Goal: Task Accomplishment & Management: Use online tool/utility

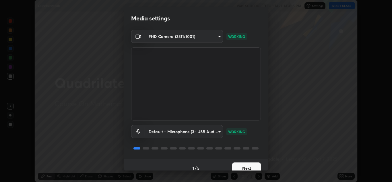
scroll to position [7, 0]
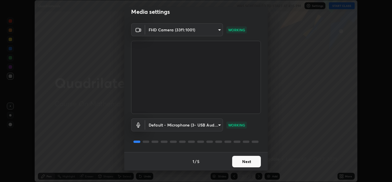
click at [239, 161] on button "Next" at bounding box center [246, 161] width 29 height 11
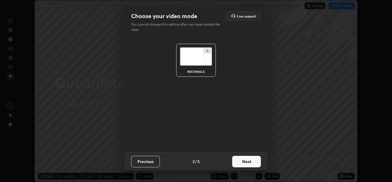
scroll to position [0, 0]
click at [237, 159] on button "Next" at bounding box center [246, 161] width 29 height 11
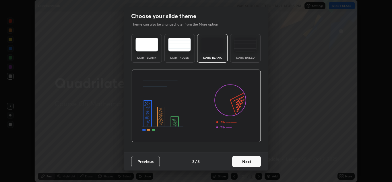
click at [236, 161] on button "Next" at bounding box center [246, 161] width 29 height 11
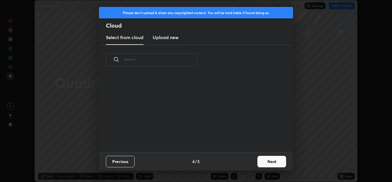
scroll to position [78, 184]
click at [162, 39] on h3 "Upload new" at bounding box center [166, 37] width 26 height 7
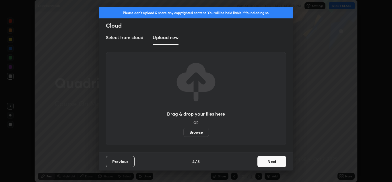
click at [197, 131] on label "Browse" at bounding box center [196, 131] width 26 height 9
click at [183, 131] on input "Browse" at bounding box center [183, 131] width 0 height 9
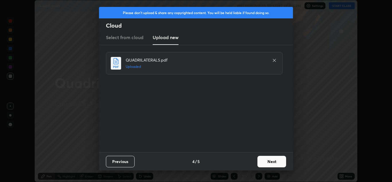
click at [270, 159] on button "Next" at bounding box center [272, 161] width 29 height 11
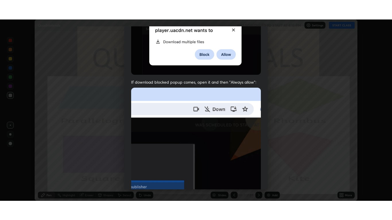
scroll to position [124, 0]
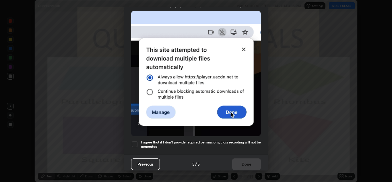
click at [214, 140] on h5 "I agree that if I don't provide required permissions, class recording will not …" at bounding box center [201, 144] width 120 height 9
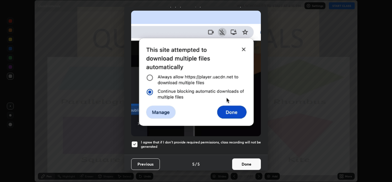
click at [237, 160] on button "Done" at bounding box center [246, 163] width 29 height 11
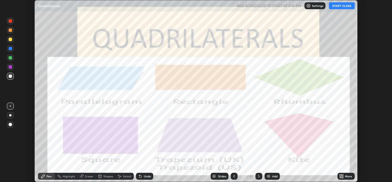
click at [341, 7] on button "START CLASS" at bounding box center [342, 5] width 26 height 7
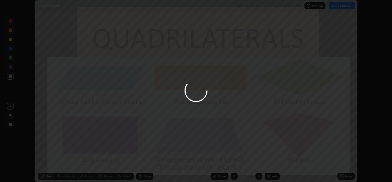
click at [340, 177] on icon at bounding box center [340, 176] width 1 height 1
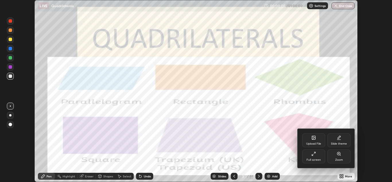
click at [317, 157] on div "Full screen" at bounding box center [313, 156] width 23 height 14
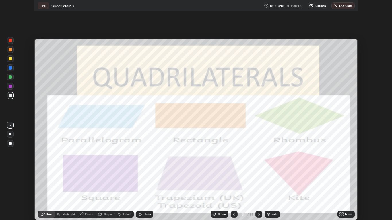
scroll to position [220, 392]
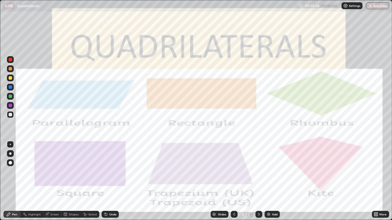
click at [219, 181] on div "Slides" at bounding box center [222, 214] width 8 height 3
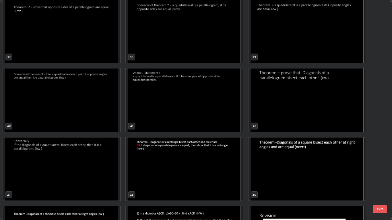
scroll to position [834, 0]
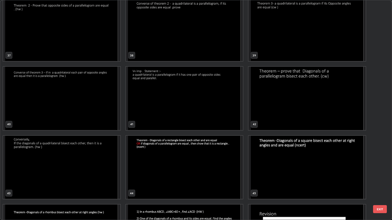
click at [48, 102] on img "grid" at bounding box center [61, 98] width 117 height 63
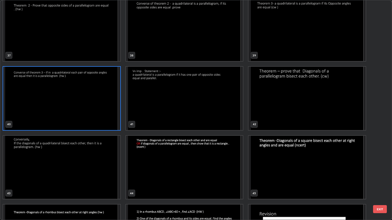
click at [48, 101] on img "grid" at bounding box center [61, 98] width 117 height 63
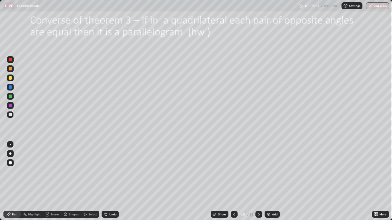
click at [259, 181] on icon at bounding box center [259, 214] width 2 height 3
click at [258, 181] on div at bounding box center [259, 214] width 7 height 7
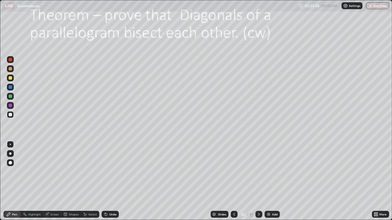
click at [257, 181] on div at bounding box center [259, 214] width 7 height 7
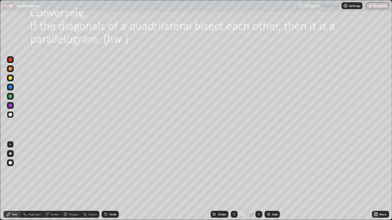
click at [260, 181] on icon at bounding box center [259, 214] width 5 height 5
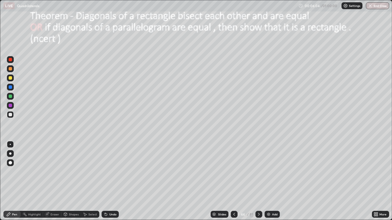
click at [258, 181] on icon at bounding box center [259, 214] width 5 height 5
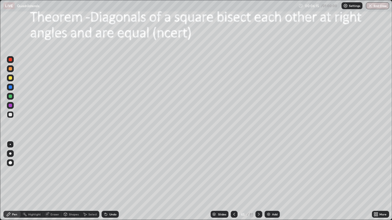
click at [70, 181] on div "Shapes" at bounding box center [74, 214] width 10 height 3
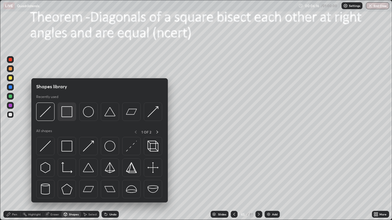
click at [67, 114] on img at bounding box center [66, 112] width 11 height 11
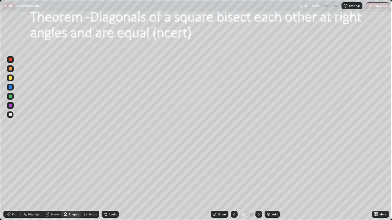
click at [11, 78] on div at bounding box center [10, 77] width 3 height 3
click at [69, 181] on div "Shapes" at bounding box center [74, 214] width 10 height 3
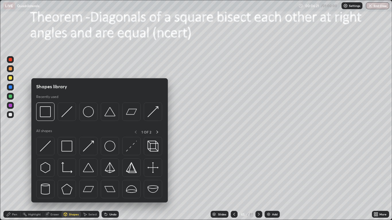
click at [51, 144] on img at bounding box center [45, 146] width 11 height 11
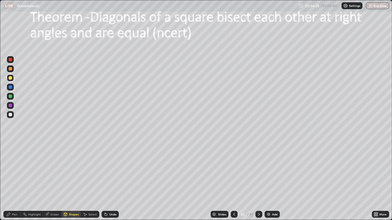
click at [12, 70] on div at bounding box center [10, 68] width 3 height 3
click at [11, 57] on div at bounding box center [10, 59] width 7 height 7
click at [15, 181] on div "Pen" at bounding box center [11, 214] width 17 height 7
click at [30, 181] on div "Highlight" at bounding box center [34, 214] width 13 height 3
click at [12, 181] on div "Pen" at bounding box center [14, 214] width 5 height 3
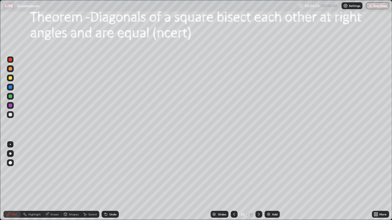
click at [13, 181] on div "Pen" at bounding box center [14, 214] width 5 height 3
click at [10, 115] on div at bounding box center [10, 114] width 3 height 3
click at [11, 152] on div at bounding box center [10, 153] width 7 height 7
click at [12, 88] on div at bounding box center [10, 87] width 7 height 7
click at [9, 96] on div at bounding box center [10, 96] width 3 height 3
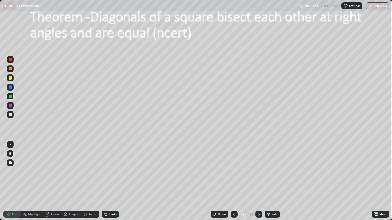
click at [12, 70] on div at bounding box center [10, 68] width 3 height 3
click at [13, 98] on div at bounding box center [10, 96] width 7 height 7
click at [10, 87] on div at bounding box center [10, 87] width 3 height 3
click at [55, 181] on div "Eraser" at bounding box center [55, 214] width 9 height 3
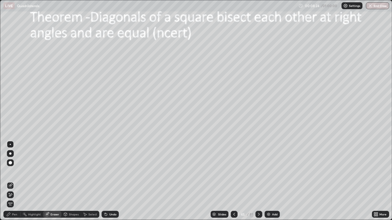
click at [11, 181] on icon at bounding box center [10, 186] width 5 height 5
click at [16, 181] on div "Pen" at bounding box center [14, 214] width 5 height 3
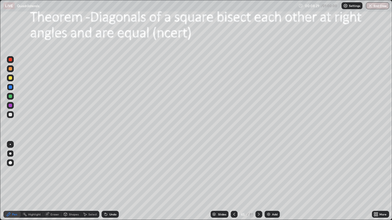
click at [13, 77] on div at bounding box center [10, 78] width 7 height 7
click at [53, 181] on div "Eraser" at bounding box center [55, 214] width 9 height 3
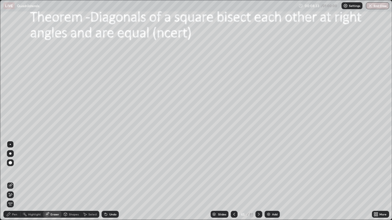
click at [16, 181] on div "Pen" at bounding box center [14, 214] width 5 height 3
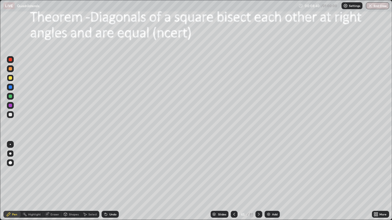
click at [10, 70] on div at bounding box center [10, 68] width 3 height 3
click at [55, 181] on div "Eraser" at bounding box center [55, 214] width 9 height 3
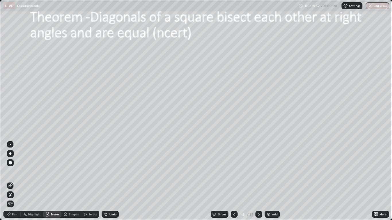
click at [35, 181] on div "Highlight" at bounding box center [34, 214] width 13 height 3
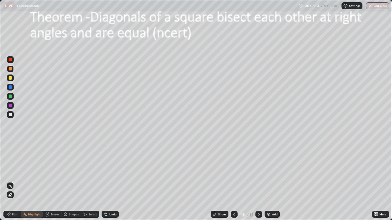
click at [9, 87] on div at bounding box center [10, 87] width 3 height 3
click at [16, 181] on div "Pen" at bounding box center [14, 214] width 5 height 3
click at [34, 181] on div "Highlight" at bounding box center [32, 214] width 22 height 7
click at [9, 181] on icon at bounding box center [10, 197] width 3 height 0
click at [52, 181] on div "Eraser" at bounding box center [55, 214] width 9 height 3
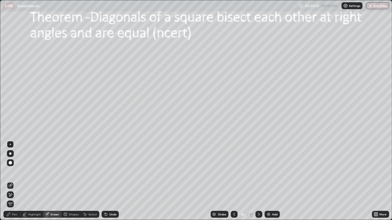
click at [9, 181] on icon at bounding box center [9, 193] width 1 height 1
click at [9, 181] on icon at bounding box center [8, 214] width 5 height 5
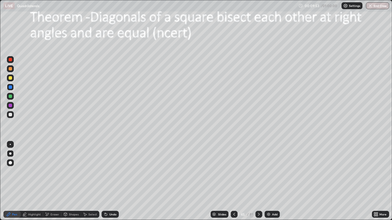
click at [9, 114] on div at bounding box center [10, 114] width 3 height 3
click at [67, 181] on icon at bounding box center [65, 214] width 5 height 5
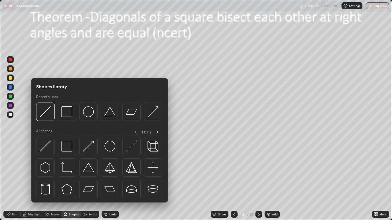
click at [51, 181] on div "Eraser" at bounding box center [55, 214] width 9 height 3
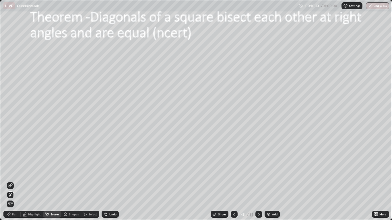
click at [11, 181] on icon at bounding box center [10, 195] width 3 height 3
click at [13, 181] on div "Pen" at bounding box center [14, 214] width 5 height 3
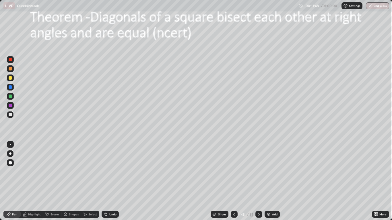
click at [11, 107] on div at bounding box center [10, 105] width 3 height 3
click at [34, 181] on div "Highlight" at bounding box center [34, 214] width 13 height 3
click at [11, 181] on icon at bounding box center [10, 195] width 5 height 5
click at [16, 181] on div "Pen" at bounding box center [14, 214] width 5 height 3
click at [11, 117] on div at bounding box center [10, 114] width 7 height 7
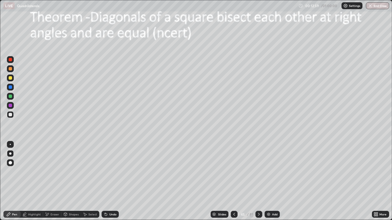
click at [11, 79] on div at bounding box center [10, 77] width 3 height 3
click at [90, 181] on div "Select" at bounding box center [92, 214] width 9 height 3
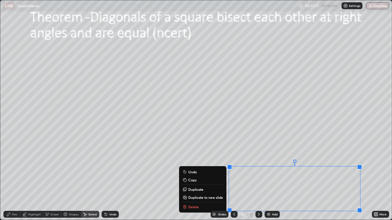
click at [359, 181] on div "Slides 45 / 81 Add" at bounding box center [245, 214] width 253 height 11
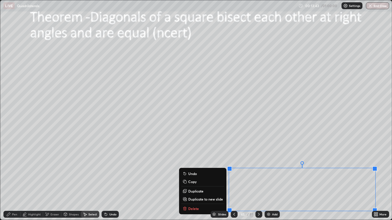
click at [381, 149] on div "0 ° Undo Copy Duplicate Duplicate to new slide Delete" at bounding box center [195, 110] width 391 height 220
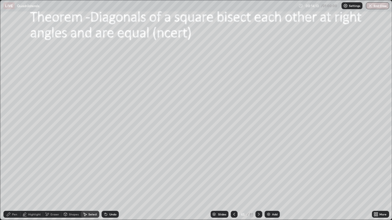
click at [254, 181] on div "0 ° Undo Copy Duplicate Duplicate to new slide Delete" at bounding box center [195, 110] width 391 height 220
click at [270, 181] on img at bounding box center [268, 214] width 5 height 5
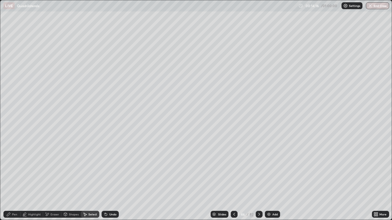
click at [14, 181] on div "Pen" at bounding box center [11, 214] width 17 height 7
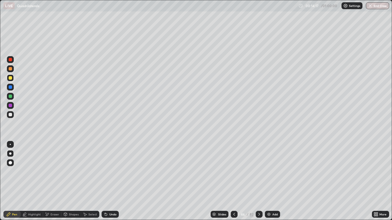
click at [10, 115] on div at bounding box center [10, 114] width 3 height 3
click at [257, 181] on icon at bounding box center [259, 214] width 5 height 5
click at [234, 181] on icon at bounding box center [234, 214] width 5 height 5
click at [233, 181] on icon at bounding box center [234, 214] width 5 height 5
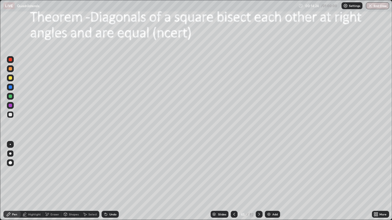
click at [258, 181] on icon at bounding box center [259, 214] width 5 height 5
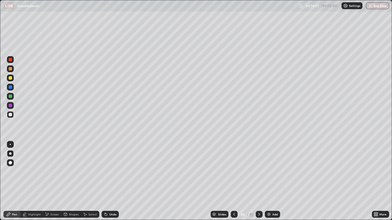
click at [231, 181] on div at bounding box center [234, 214] width 7 height 7
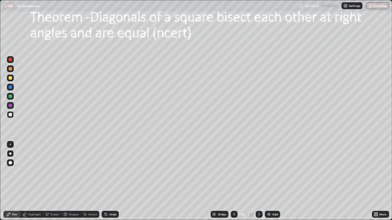
click at [51, 181] on div "Eraser" at bounding box center [55, 214] width 9 height 3
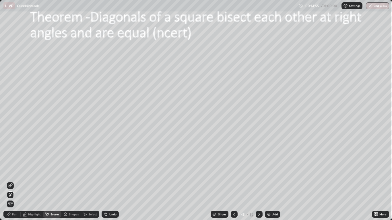
click at [11, 181] on icon at bounding box center [10, 195] width 5 height 5
click at [70, 181] on div "Shapes" at bounding box center [74, 214] width 10 height 3
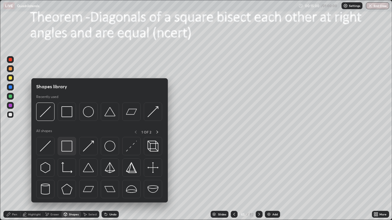
click at [66, 145] on img at bounding box center [66, 146] width 11 height 11
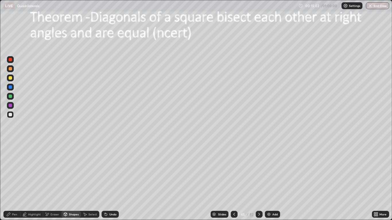
click at [259, 181] on icon at bounding box center [259, 214] width 5 height 5
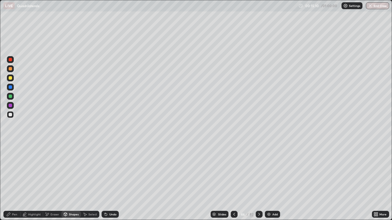
click at [233, 181] on icon at bounding box center [234, 214] width 5 height 5
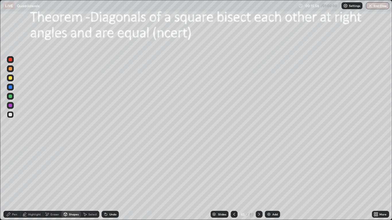
click at [258, 181] on icon at bounding box center [259, 214] width 5 height 5
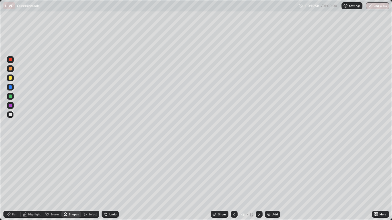
click at [54, 181] on div "Eraser" at bounding box center [55, 214] width 9 height 3
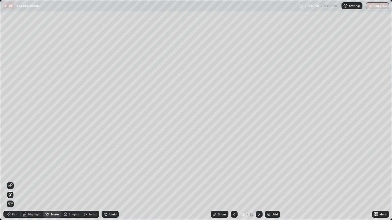
click at [67, 181] on icon at bounding box center [65, 214] width 5 height 5
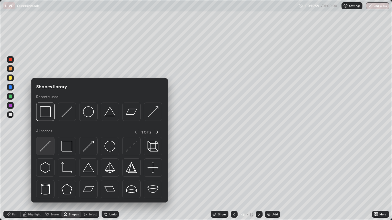
click at [48, 148] on img at bounding box center [45, 146] width 11 height 11
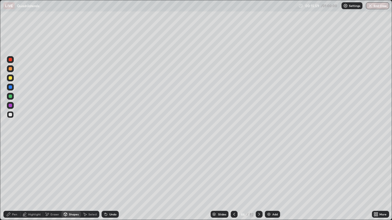
click at [10, 106] on div at bounding box center [10, 105] width 3 height 3
click at [11, 78] on div at bounding box center [10, 77] width 3 height 3
click at [233, 181] on icon at bounding box center [234, 214] width 5 height 5
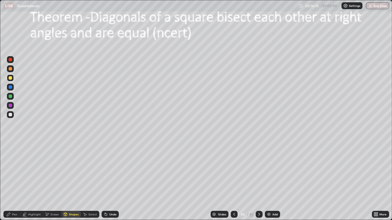
click at [51, 181] on div "Eraser" at bounding box center [55, 214] width 9 height 3
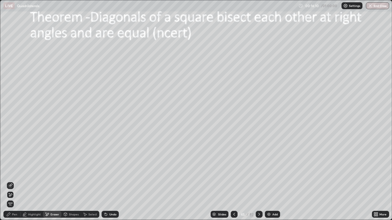
click at [12, 181] on div at bounding box center [10, 195] width 7 height 7
click at [30, 181] on div "Highlight" at bounding box center [34, 214] width 13 height 3
click at [10, 181] on icon at bounding box center [9, 195] width 1 height 1
click at [10, 96] on div at bounding box center [10, 96] width 3 height 3
click at [259, 181] on icon at bounding box center [259, 214] width 5 height 5
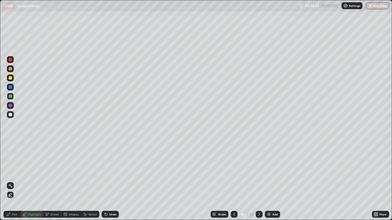
click at [12, 181] on div "Pen" at bounding box center [14, 214] width 5 height 3
click at [8, 88] on div at bounding box center [10, 87] width 7 height 7
click at [9, 78] on div at bounding box center [10, 77] width 3 height 3
click at [32, 181] on div "Highlight" at bounding box center [34, 214] width 13 height 3
click at [11, 96] on div at bounding box center [10, 96] width 3 height 3
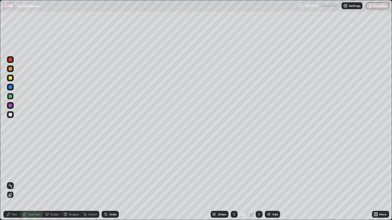
click at [12, 96] on div at bounding box center [10, 96] width 7 height 7
click at [13, 69] on div at bounding box center [10, 68] width 7 height 7
click at [12, 61] on div at bounding box center [10, 59] width 7 height 7
click at [109, 181] on div "Undo" at bounding box center [112, 214] width 7 height 3
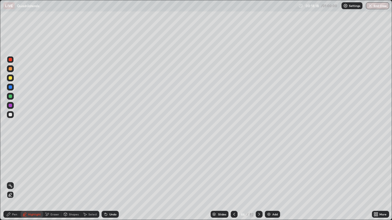
click at [109, 181] on div "Undo" at bounding box center [110, 214] width 17 height 7
click at [108, 181] on div "Undo" at bounding box center [110, 214] width 17 height 7
click at [109, 181] on div "Undo" at bounding box center [110, 214] width 17 height 7
click at [112, 181] on div "Undo" at bounding box center [110, 214] width 17 height 7
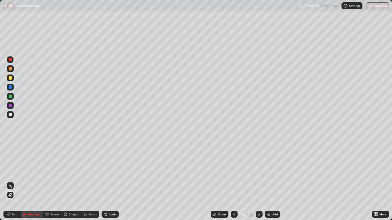
click at [113, 181] on div "Undo" at bounding box center [110, 214] width 17 height 7
click at [107, 181] on icon at bounding box center [106, 214] width 5 height 5
click at [13, 181] on div "Pen" at bounding box center [14, 214] width 5 height 3
click at [9, 80] on div at bounding box center [10, 77] width 3 height 3
click at [28, 181] on div "Highlight" at bounding box center [32, 214] width 22 height 7
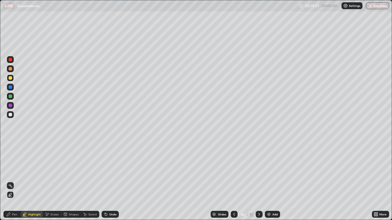
click at [9, 181] on circle at bounding box center [9, 185] width 1 height 1
click at [10, 181] on icon at bounding box center [8, 214] width 5 height 5
click at [10, 69] on div at bounding box center [10, 68] width 3 height 3
click at [10, 88] on div at bounding box center [10, 87] width 3 height 3
click at [105, 181] on icon at bounding box center [105, 213] width 1 height 1
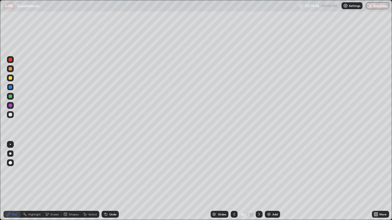
click at [105, 181] on icon at bounding box center [105, 213] width 1 height 1
click at [10, 69] on div at bounding box center [10, 68] width 3 height 3
click at [10, 97] on div at bounding box center [10, 96] width 3 height 3
click at [25, 181] on circle at bounding box center [25, 213] width 1 height 1
click at [10, 181] on icon at bounding box center [10, 195] width 5 height 5
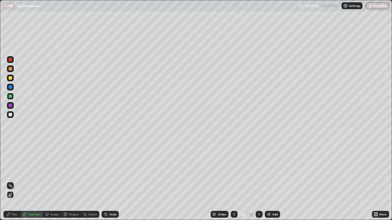
click at [105, 181] on icon at bounding box center [105, 213] width 1 height 1
click at [105, 181] on icon at bounding box center [106, 215] width 2 height 2
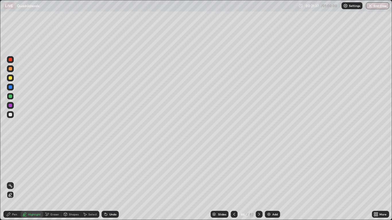
click at [105, 181] on icon at bounding box center [106, 215] width 2 height 2
click at [105, 181] on icon at bounding box center [105, 213] width 1 height 1
click at [106, 181] on icon at bounding box center [106, 215] width 2 height 2
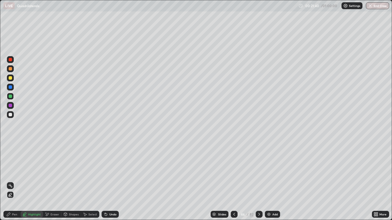
click at [105, 181] on icon at bounding box center [106, 215] width 2 height 2
click at [10, 69] on div at bounding box center [10, 68] width 3 height 3
click at [17, 181] on div "Pen" at bounding box center [14, 214] width 5 height 3
click at [12, 94] on div at bounding box center [10, 96] width 7 height 7
click at [34, 181] on div "Highlight" at bounding box center [34, 214] width 13 height 3
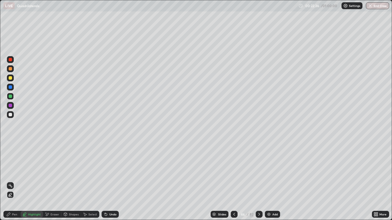
click at [12, 181] on div "Pen" at bounding box center [14, 214] width 5 height 3
click at [54, 181] on div "Eraser" at bounding box center [55, 214] width 9 height 3
click at [11, 181] on icon at bounding box center [10, 195] width 3 height 3
click at [15, 181] on div "Pen" at bounding box center [14, 214] width 5 height 3
click at [51, 181] on div "Eraser" at bounding box center [55, 214] width 9 height 3
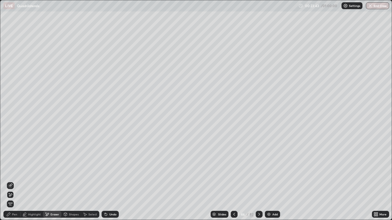
click at [9, 181] on icon at bounding box center [9, 193] width 1 height 1
click at [13, 181] on div "Pen" at bounding box center [14, 214] width 5 height 3
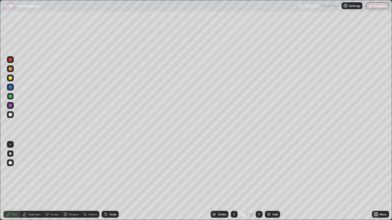
click at [13, 181] on div "Pen" at bounding box center [14, 214] width 5 height 3
click at [10, 87] on div at bounding box center [10, 87] width 3 height 3
click at [11, 77] on div at bounding box center [10, 77] width 3 height 3
click at [11, 70] on div at bounding box center [10, 68] width 3 height 3
click at [9, 78] on div at bounding box center [10, 77] width 3 height 3
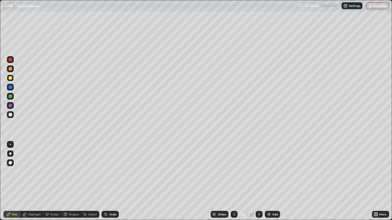
click at [50, 181] on div "Eraser" at bounding box center [52, 214] width 18 height 7
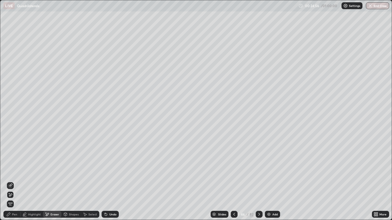
click at [9, 181] on icon at bounding box center [9, 193] width 1 height 1
click at [11, 181] on icon at bounding box center [10, 186] width 5 height 5
click at [10, 181] on icon at bounding box center [8, 214] width 3 height 3
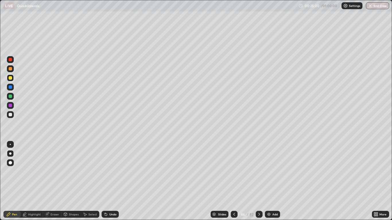
click at [10, 61] on div at bounding box center [10, 59] width 3 height 3
click at [259, 181] on icon at bounding box center [259, 214] width 5 height 5
click at [29, 181] on div "Highlight" at bounding box center [34, 214] width 13 height 3
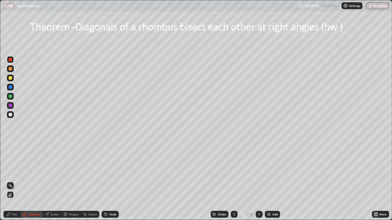
click at [9, 78] on div at bounding box center [10, 77] width 3 height 3
click at [13, 107] on div at bounding box center [10, 105] width 7 height 7
click at [11, 86] on div at bounding box center [10, 87] width 3 height 3
click at [259, 181] on icon at bounding box center [259, 214] width 5 height 5
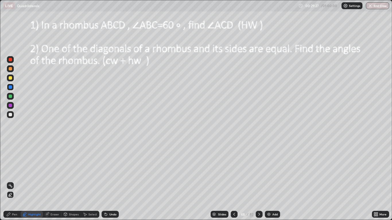
click at [14, 181] on div "Pen" at bounding box center [11, 214] width 17 height 7
click at [10, 79] on div at bounding box center [10, 77] width 3 height 3
click at [260, 181] on icon at bounding box center [259, 214] width 5 height 5
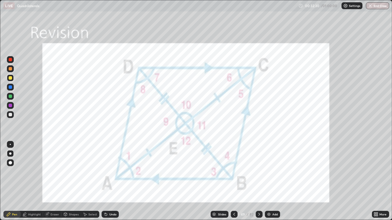
click at [259, 181] on icon at bounding box center [259, 214] width 5 height 5
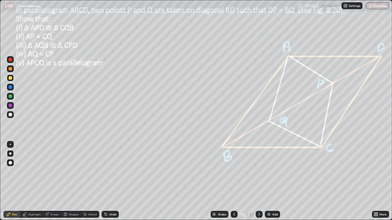
click at [235, 181] on div at bounding box center [234, 214] width 7 height 7
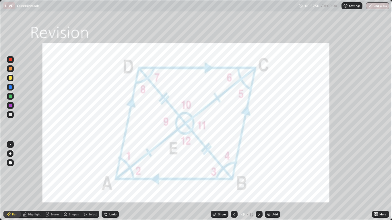
click at [259, 181] on icon at bounding box center [259, 214] width 5 height 5
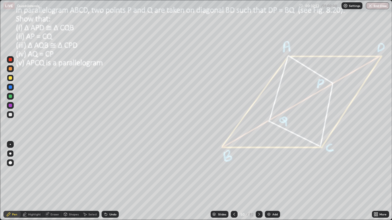
click at [261, 181] on div at bounding box center [259, 214] width 7 height 7
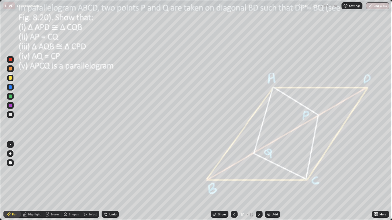
click at [233, 181] on icon at bounding box center [234, 214] width 5 height 5
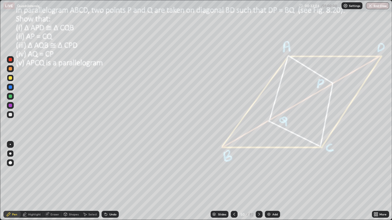
click at [28, 181] on div "Highlight" at bounding box center [32, 214] width 22 height 7
click at [10, 181] on rect at bounding box center [10, 186] width 3 height 3
click at [10, 181] on circle at bounding box center [9, 184] width 1 height 1
click at [9, 69] on div at bounding box center [10, 68] width 3 height 3
click at [11, 181] on icon at bounding box center [10, 195] width 5 height 5
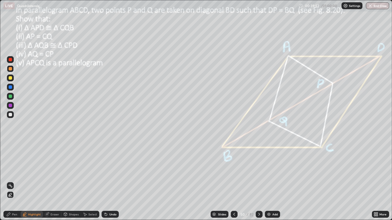
click at [11, 79] on div at bounding box center [10, 77] width 3 height 3
click at [11, 181] on div "Pen" at bounding box center [11, 214] width 17 height 7
click at [10, 59] on div at bounding box center [10, 59] width 3 height 3
click at [13, 86] on div at bounding box center [10, 87] width 7 height 7
click at [32, 181] on div "Highlight" at bounding box center [34, 214] width 13 height 3
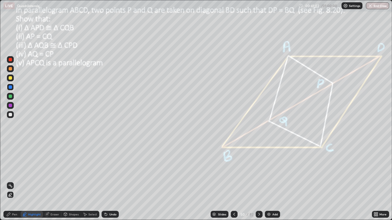
click at [11, 181] on circle at bounding box center [10, 184] width 1 height 1
click at [9, 181] on icon at bounding box center [8, 214] width 3 height 3
click at [10, 88] on div at bounding box center [10, 87] width 3 height 3
click at [10, 105] on div at bounding box center [10, 105] width 3 height 3
click at [31, 181] on div "Highlight" at bounding box center [34, 214] width 13 height 3
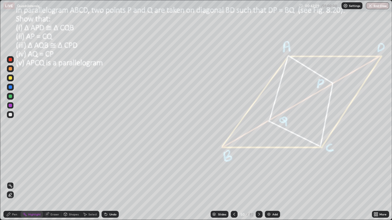
click at [11, 181] on div "Pen" at bounding box center [11, 214] width 17 height 7
click at [9, 113] on div at bounding box center [10, 114] width 3 height 3
click at [11, 78] on div at bounding box center [10, 77] width 3 height 3
click at [29, 181] on div "Highlight" at bounding box center [34, 214] width 13 height 3
click at [11, 181] on div "Pen" at bounding box center [11, 214] width 17 height 7
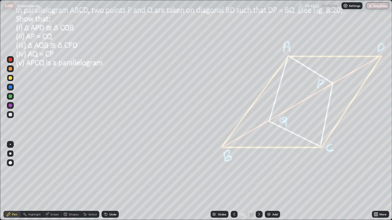
click at [10, 106] on div at bounding box center [10, 105] width 3 height 3
click at [107, 181] on icon at bounding box center [106, 214] width 5 height 5
click at [10, 114] on div at bounding box center [10, 114] width 3 height 3
click at [105, 181] on icon at bounding box center [106, 215] width 2 height 2
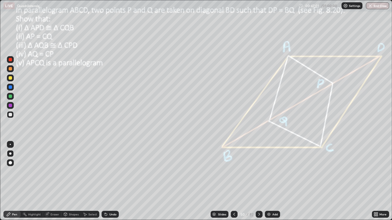
click at [105, 181] on icon at bounding box center [106, 215] width 2 height 2
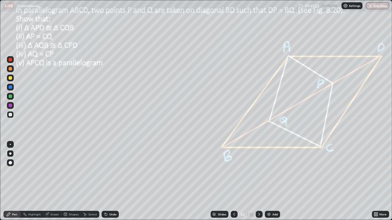
click at [105, 181] on icon at bounding box center [106, 215] width 2 height 2
click at [102, 181] on div "Undo" at bounding box center [110, 214] width 17 height 7
click at [54, 181] on div "Eraser" at bounding box center [55, 214] width 9 height 3
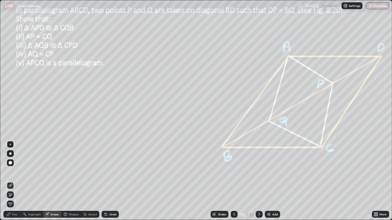
click at [12, 181] on icon at bounding box center [10, 195] width 5 height 5
click at [15, 181] on div "Pen" at bounding box center [14, 214] width 5 height 3
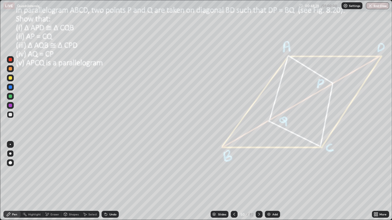
click at [259, 181] on icon at bounding box center [259, 214] width 5 height 5
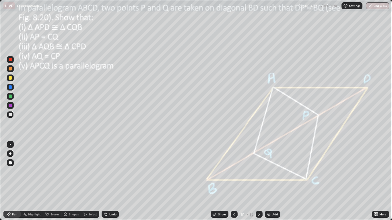
click at [11, 87] on div at bounding box center [10, 87] width 3 height 3
click at [31, 181] on div "Highlight" at bounding box center [34, 214] width 13 height 3
click at [10, 181] on icon at bounding box center [9, 195] width 1 height 1
click at [9, 77] on div at bounding box center [10, 77] width 3 height 3
click at [10, 70] on div at bounding box center [10, 68] width 3 height 3
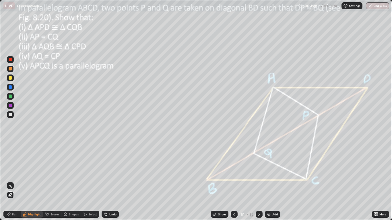
click at [8, 59] on div at bounding box center [10, 59] width 7 height 7
click at [10, 181] on icon at bounding box center [8, 214] width 5 height 5
click at [11, 86] on div at bounding box center [10, 87] width 3 height 3
click at [53, 181] on div "Eraser" at bounding box center [55, 214] width 9 height 3
click at [35, 181] on div "Highlight" at bounding box center [34, 214] width 13 height 3
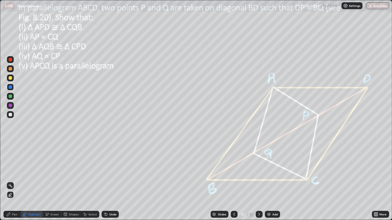
click at [10, 181] on icon at bounding box center [9, 195] width 1 height 1
click at [11, 58] on div at bounding box center [10, 59] width 3 height 3
click at [13, 181] on div "Pen" at bounding box center [14, 214] width 5 height 3
click at [32, 181] on div "Highlight" at bounding box center [34, 214] width 13 height 3
click at [10, 88] on div at bounding box center [10, 87] width 3 height 3
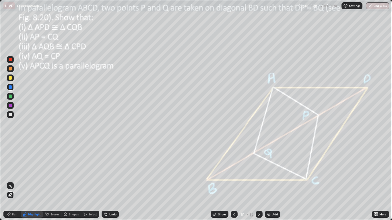
click at [12, 181] on div "Pen" at bounding box center [11, 214] width 17 height 7
click at [107, 181] on icon at bounding box center [106, 214] width 5 height 5
click at [108, 181] on div "Undo" at bounding box center [110, 214] width 17 height 7
click at [109, 181] on div "Undo" at bounding box center [112, 214] width 7 height 3
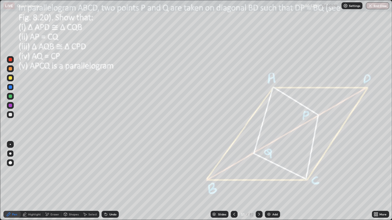
click at [108, 181] on div "Undo" at bounding box center [110, 214] width 17 height 7
click at [107, 181] on icon at bounding box center [106, 214] width 5 height 5
click at [107, 181] on icon at bounding box center [106, 215] width 2 height 2
click at [106, 181] on icon at bounding box center [106, 215] width 2 height 2
click at [105, 181] on icon at bounding box center [106, 215] width 2 height 2
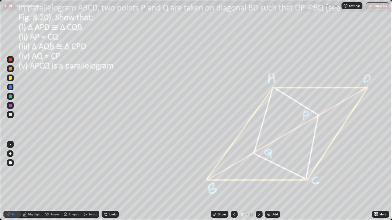
click at [107, 181] on icon at bounding box center [106, 214] width 5 height 5
click at [104, 181] on icon at bounding box center [106, 214] width 5 height 5
click at [105, 181] on icon at bounding box center [106, 215] width 2 height 2
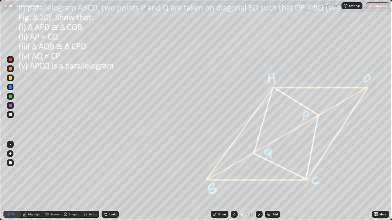
click at [105, 181] on icon at bounding box center [106, 215] width 2 height 2
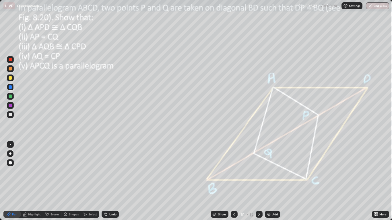
click at [105, 181] on icon at bounding box center [106, 215] width 2 height 2
click at [46, 181] on icon at bounding box center [46, 213] width 1 height 1
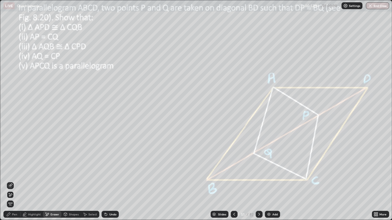
click at [10, 181] on span "Erase all" at bounding box center [10, 204] width 6 height 3
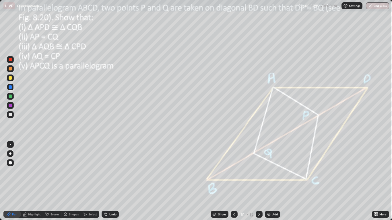
click at [10, 181] on div at bounding box center [10, 174] width 9 height 69
click at [106, 181] on icon at bounding box center [106, 215] width 2 height 2
click at [107, 181] on icon at bounding box center [106, 214] width 5 height 5
click at [107, 181] on icon at bounding box center [106, 215] width 2 height 2
click at [106, 181] on icon at bounding box center [106, 215] width 2 height 2
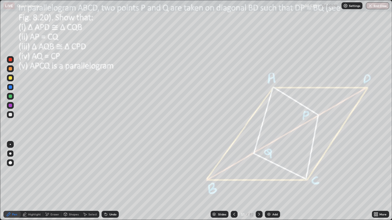
click at [31, 181] on div "Highlight" at bounding box center [34, 214] width 13 height 3
click at [9, 181] on icon at bounding box center [9, 195] width 1 height 1
click at [10, 98] on div at bounding box center [10, 96] width 7 height 7
click at [107, 181] on icon at bounding box center [106, 214] width 5 height 5
click at [107, 181] on div "Undo" at bounding box center [110, 214] width 17 height 7
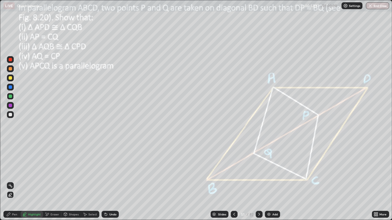
click at [105, 181] on icon at bounding box center [105, 213] width 1 height 1
click at [11, 181] on div "Pen" at bounding box center [11, 214] width 17 height 7
click at [10, 59] on div at bounding box center [10, 59] width 3 height 3
click at [11, 105] on div at bounding box center [10, 105] width 3 height 3
click at [13, 97] on div at bounding box center [10, 96] width 7 height 7
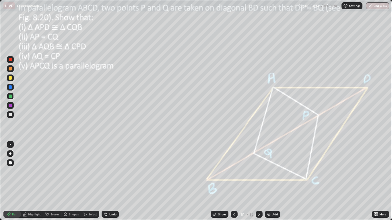
click at [10, 80] on div at bounding box center [10, 78] width 7 height 7
click at [105, 181] on icon at bounding box center [105, 213] width 1 height 1
click at [106, 181] on icon at bounding box center [106, 215] width 2 height 2
click at [35, 181] on div "Highlight" at bounding box center [34, 214] width 13 height 3
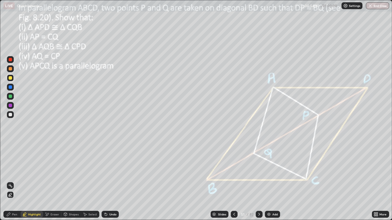
click at [11, 181] on circle at bounding box center [10, 184] width 1 height 1
click at [11, 104] on div at bounding box center [10, 105] width 3 height 3
click at [13, 181] on div "Pen" at bounding box center [14, 214] width 5 height 3
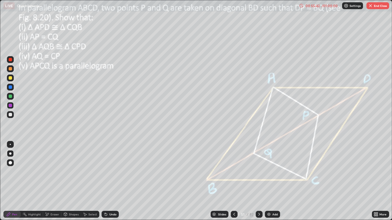
click at [50, 181] on div "Eraser" at bounding box center [52, 214] width 18 height 7
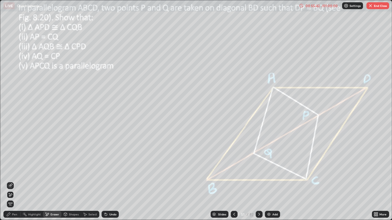
click at [10, 181] on icon at bounding box center [10, 195] width 3 height 3
click at [10, 181] on div "Pen" at bounding box center [11, 214] width 17 height 7
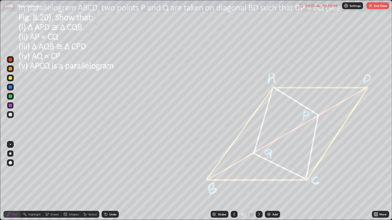
click at [10, 115] on div at bounding box center [10, 114] width 3 height 3
click at [66, 181] on icon at bounding box center [65, 214] width 3 height 1
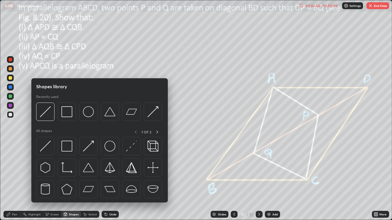
click at [49, 181] on div "Eraser" at bounding box center [52, 214] width 18 height 7
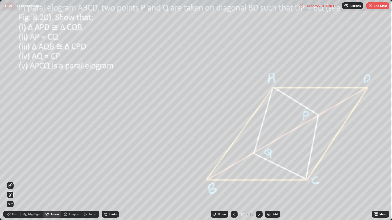
click at [11, 181] on icon at bounding box center [10, 195] width 3 height 3
click at [13, 181] on span "Erase all" at bounding box center [10, 204] width 6 height 3
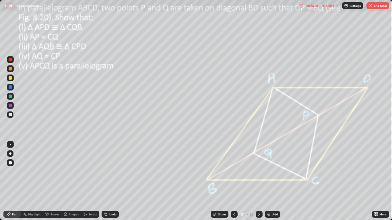
click at [10, 115] on div at bounding box center [10, 114] width 3 height 3
click at [105, 181] on icon at bounding box center [105, 213] width 1 height 1
click at [106, 181] on div "Undo" at bounding box center [110, 214] width 17 height 7
click at [103, 181] on div "Undo" at bounding box center [110, 214] width 17 height 7
click at [104, 181] on div "Undo" at bounding box center [110, 214] width 17 height 7
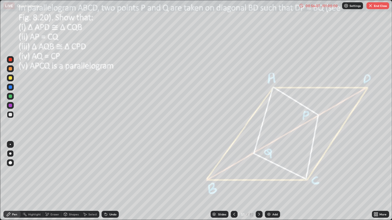
click at [104, 181] on div "Undo" at bounding box center [109, 214] width 20 height 11
click at [105, 181] on icon at bounding box center [105, 213] width 1 height 1
click at [107, 181] on icon at bounding box center [106, 214] width 5 height 5
click at [32, 181] on div "Highlight" at bounding box center [34, 214] width 13 height 3
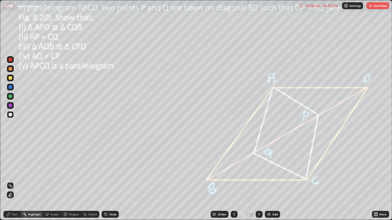
click at [11, 105] on div at bounding box center [10, 105] width 3 height 3
click at [10, 181] on icon at bounding box center [9, 195] width 1 height 1
click at [11, 181] on icon at bounding box center [8, 214] width 5 height 5
click at [10, 96] on div at bounding box center [10, 96] width 3 height 3
click at [104, 181] on icon at bounding box center [106, 214] width 5 height 5
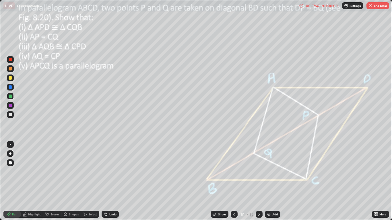
click at [105, 181] on icon at bounding box center [105, 213] width 1 height 1
click at [106, 181] on icon at bounding box center [106, 214] width 5 height 5
click at [105, 181] on icon at bounding box center [105, 213] width 1 height 1
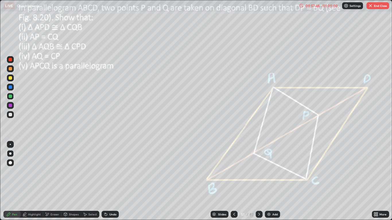
click at [107, 181] on icon at bounding box center [106, 214] width 5 height 5
click at [106, 181] on icon at bounding box center [106, 214] width 5 height 5
click at [108, 181] on div "Undo" at bounding box center [110, 214] width 17 height 7
click at [107, 181] on icon at bounding box center [106, 214] width 5 height 5
click at [108, 181] on div "Undo" at bounding box center [110, 214] width 17 height 7
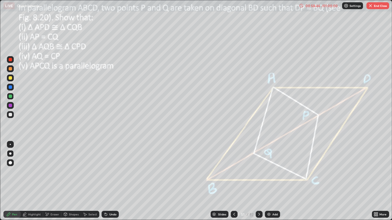
click at [9, 106] on div at bounding box center [10, 105] width 3 height 3
click at [11, 100] on div at bounding box center [10, 96] width 7 height 7
click at [9, 86] on div at bounding box center [10, 87] width 3 height 3
click at [11, 57] on div at bounding box center [10, 59] width 7 height 7
click at [11, 115] on div at bounding box center [10, 114] width 3 height 3
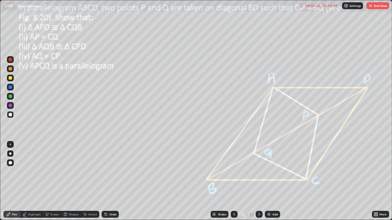
click at [13, 114] on div at bounding box center [10, 114] width 7 height 7
click at [29, 181] on div "Highlight" at bounding box center [32, 214] width 22 height 7
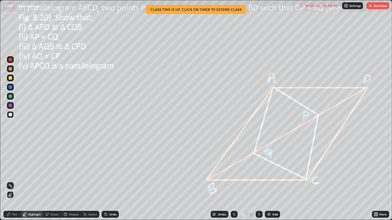
click at [13, 181] on div "Pen" at bounding box center [14, 214] width 5 height 3
click at [52, 181] on div "Eraser" at bounding box center [55, 214] width 9 height 3
click at [9, 181] on icon at bounding box center [9, 193] width 1 height 1
click at [15, 181] on div "Pen" at bounding box center [14, 214] width 5 height 3
click at [30, 181] on div "Highlight" at bounding box center [34, 214] width 13 height 3
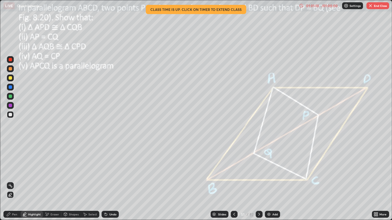
click at [11, 86] on div at bounding box center [10, 87] width 3 height 3
click at [9, 181] on circle at bounding box center [9, 186] width 1 height 1
click at [374, 6] on button "End Class" at bounding box center [378, 5] width 23 height 7
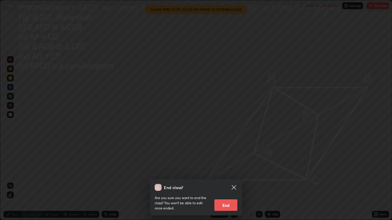
click at [231, 181] on button "End" at bounding box center [225, 205] width 23 height 11
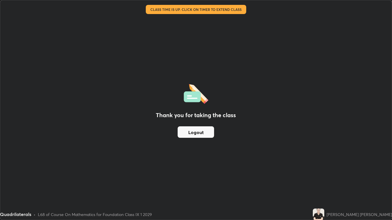
click at [209, 128] on button "Logout" at bounding box center [196, 132] width 36 height 11
